Goal: Find specific page/section: Find specific page/section

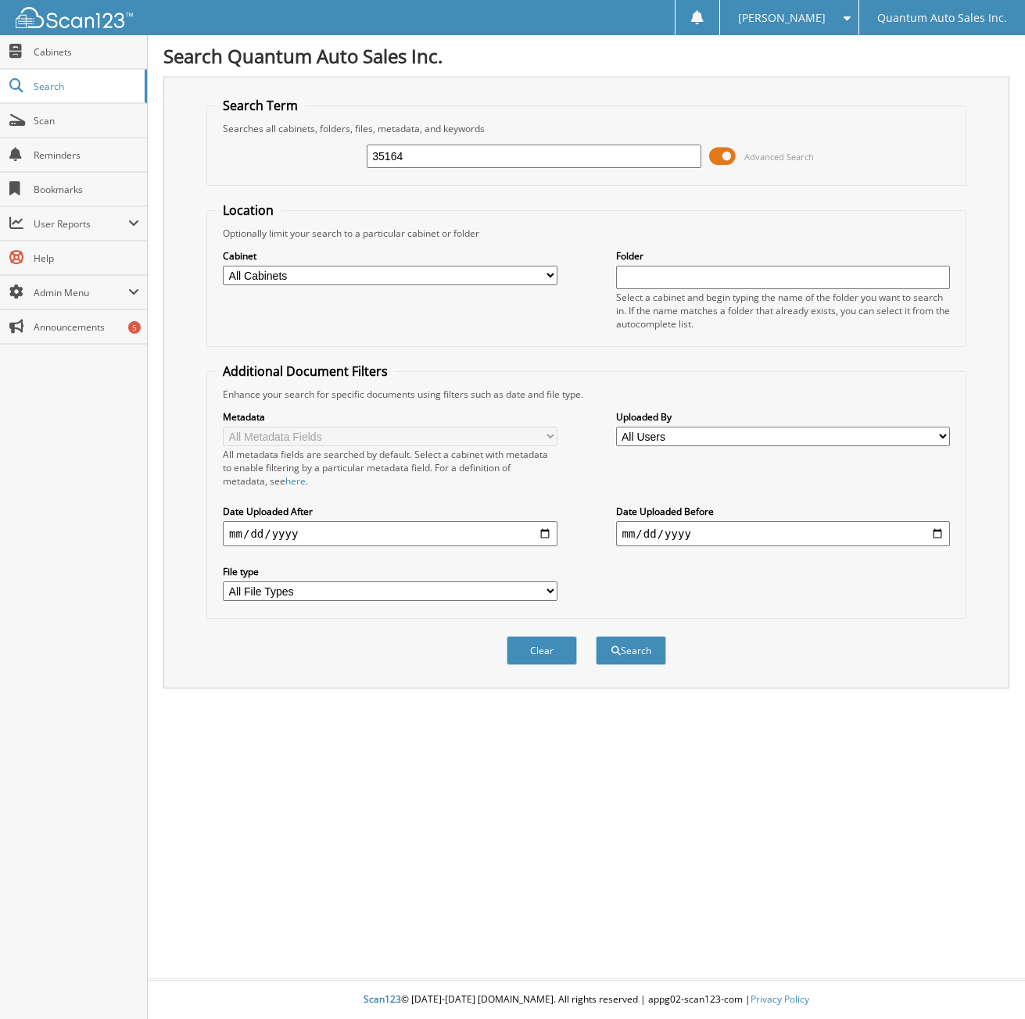
type input "35164"
click at [596, 636] on button "Search" at bounding box center [631, 650] width 70 height 29
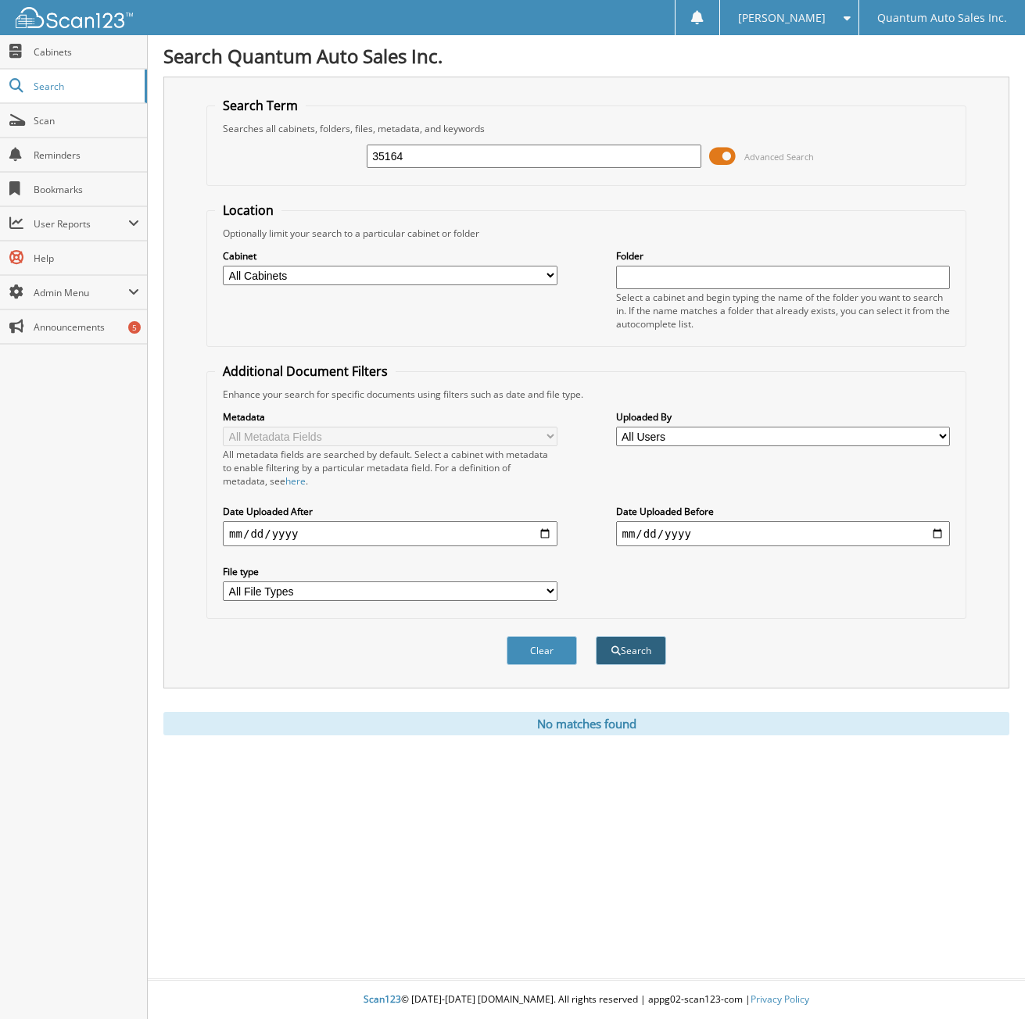
click at [634, 653] on button "Search" at bounding box center [631, 650] width 70 height 29
click at [102, 46] on span "Cabinets" at bounding box center [87, 51] width 106 height 13
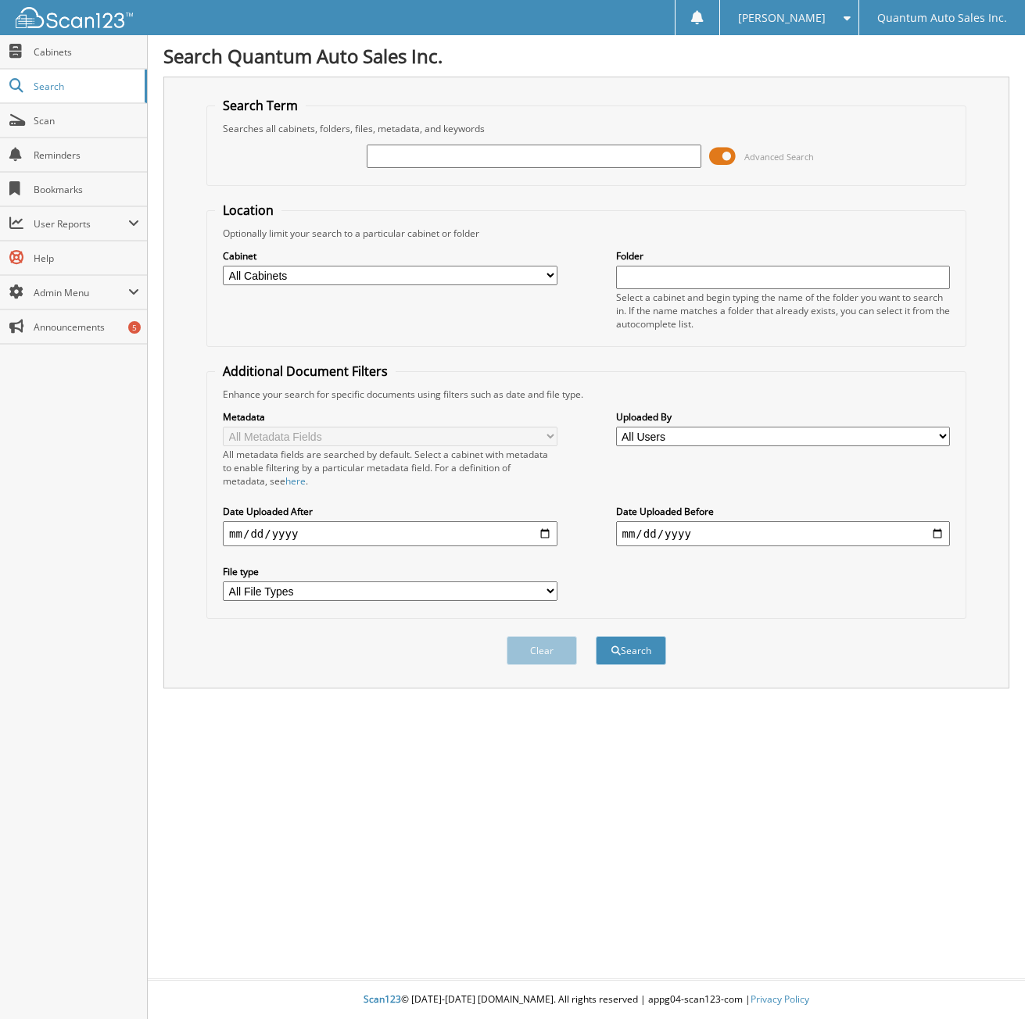
click at [447, 153] on input "text" at bounding box center [534, 156] width 334 height 23
type input "35159"
click at [596, 636] on button "Search" at bounding box center [631, 650] width 70 height 29
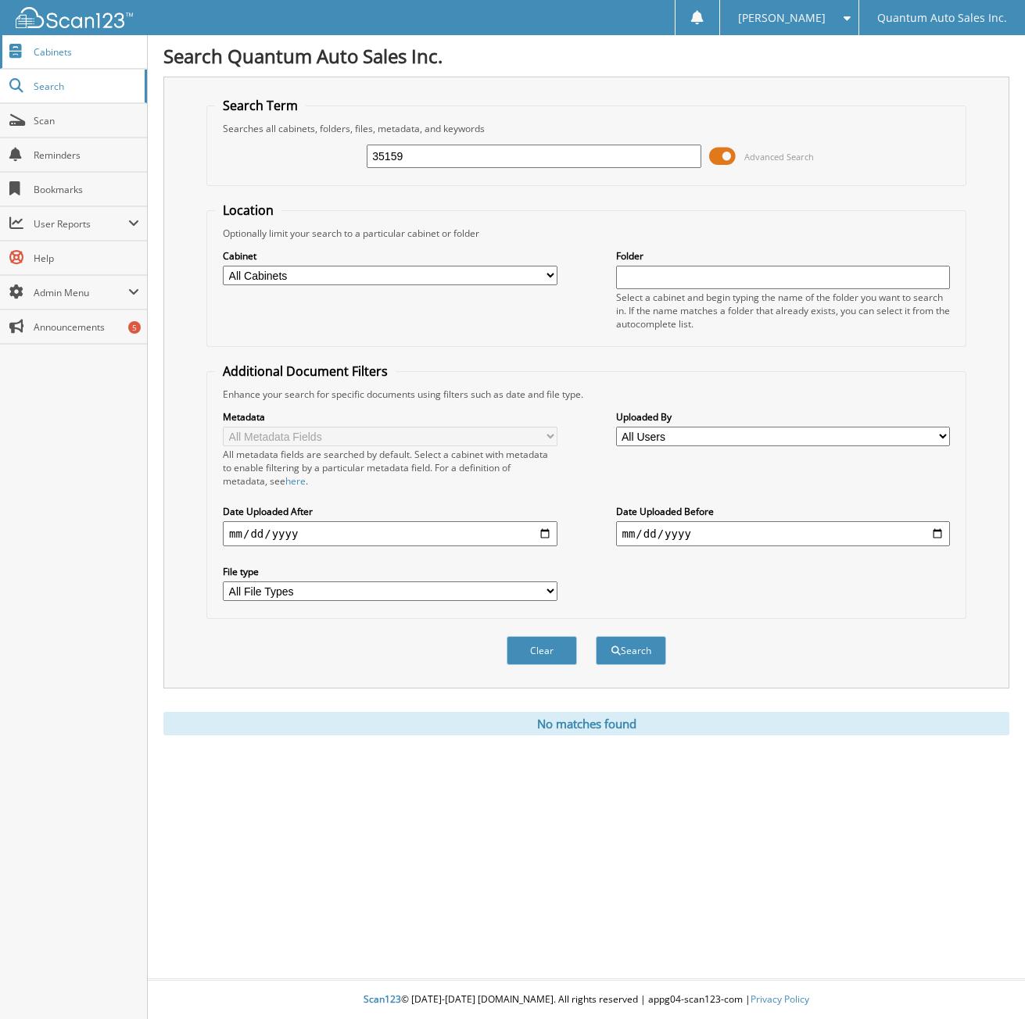
click at [64, 52] on span "Cabinets" at bounding box center [87, 51] width 106 height 13
